Goal: Communication & Community: Answer question/provide support

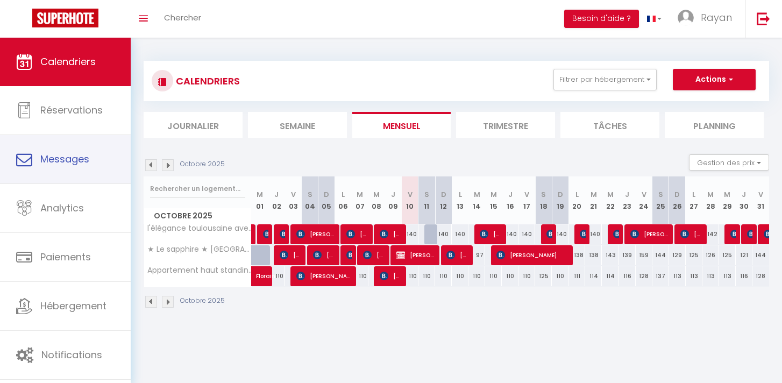
click at [99, 146] on link "Messages" at bounding box center [65, 159] width 131 height 48
select select "message"
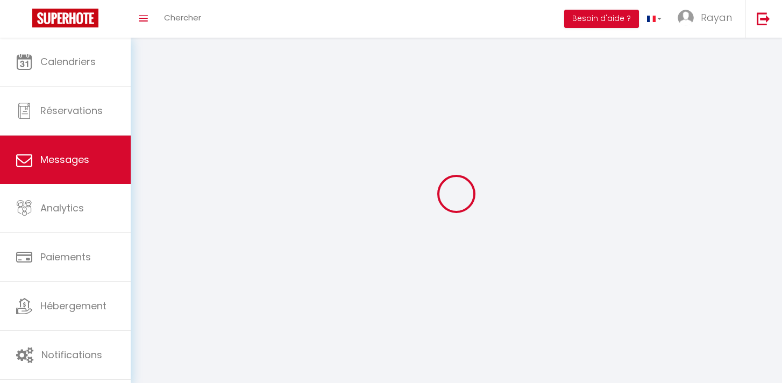
click at [99, 146] on link "Messages" at bounding box center [65, 160] width 131 height 48
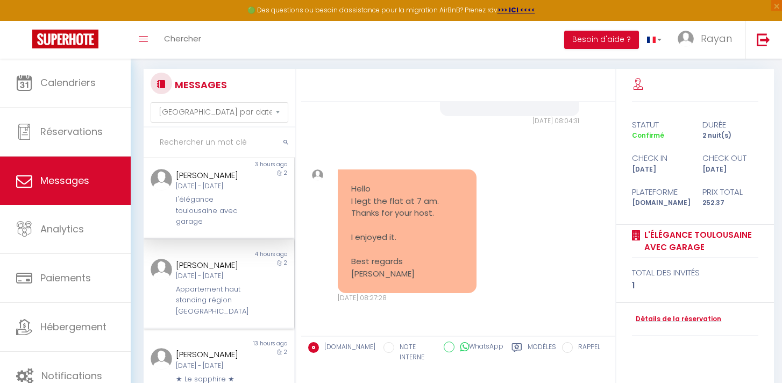
scroll to position [9, 0]
click at [163, 276] on img at bounding box center [162, 269] width 22 height 22
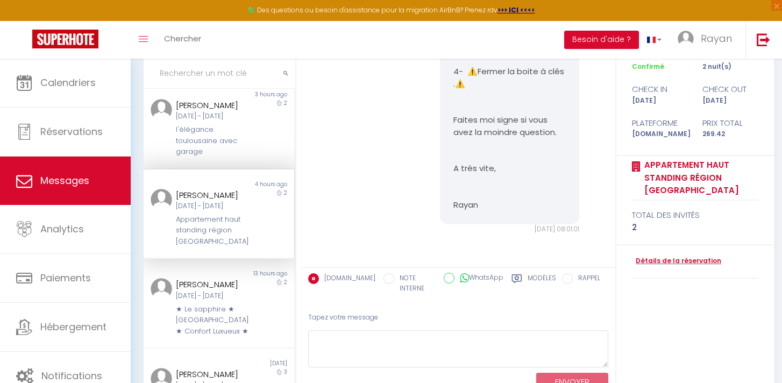
scroll to position [98, 0]
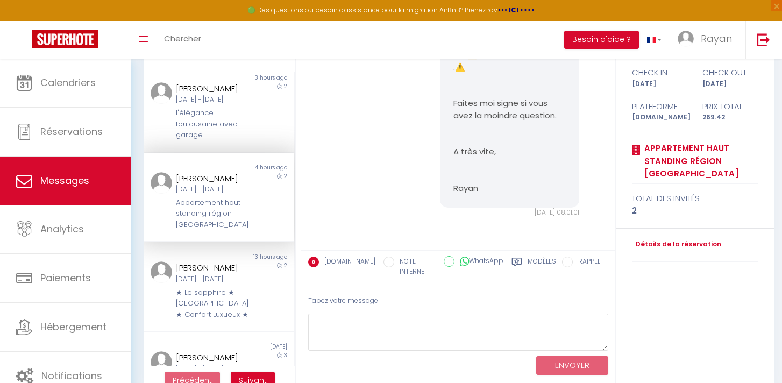
click at [353, 297] on div "Tapez votre message" at bounding box center [458, 301] width 300 height 26
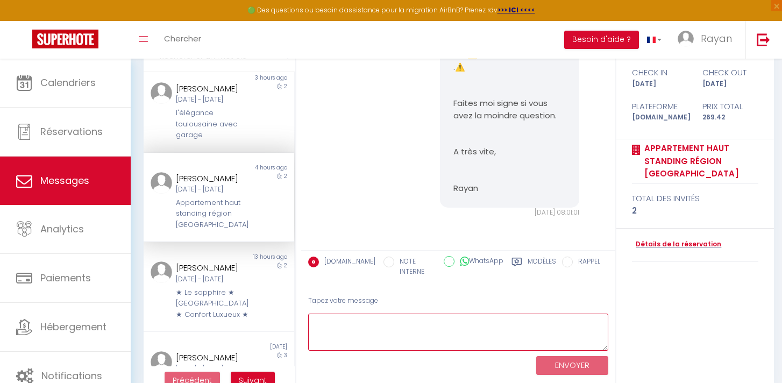
click at [351, 315] on textarea at bounding box center [458, 332] width 300 height 37
type textarea "Vous pourrez laisser un badge à l'entrée de l'appartement"
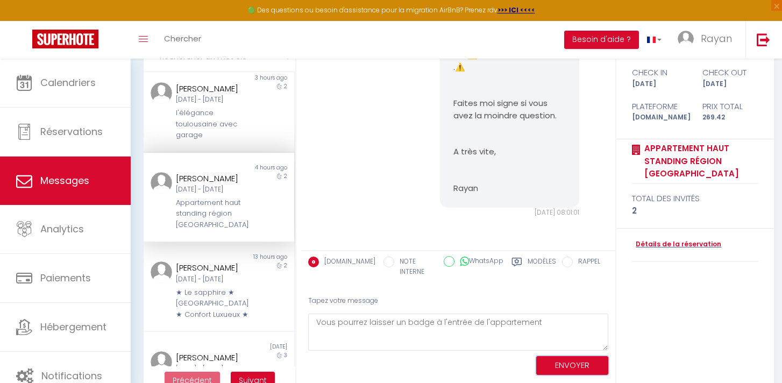
drag, startPoint x: 555, startPoint y: 354, endPoint x: 323, endPoint y: 272, distance: 246.0
click at [324, 272] on div "[DOMAIN_NAME] NOTE INTERNE WhatsApp Modèles 10 « ‹ » › [DATE] [PHONE_NUMBER] Su…" at bounding box center [458, 314] width 314 height 129
click at [568, 351] on div "ENVOYER" at bounding box center [458, 365] width 300 height 29
click at [565, 356] on button "ENVOYER" at bounding box center [572, 365] width 72 height 19
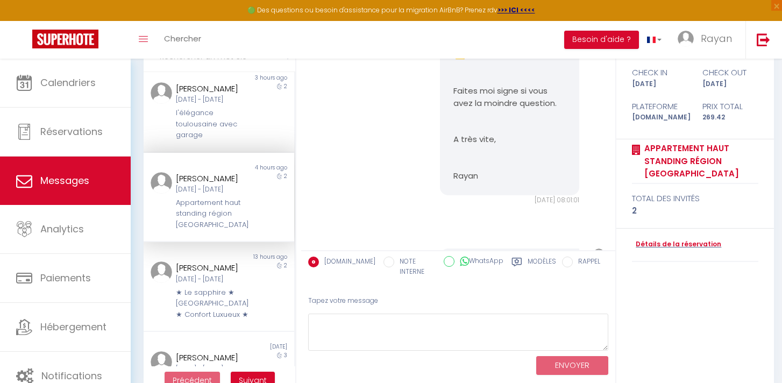
scroll to position [2774, 0]
